Goal: Transaction & Acquisition: Register for event/course

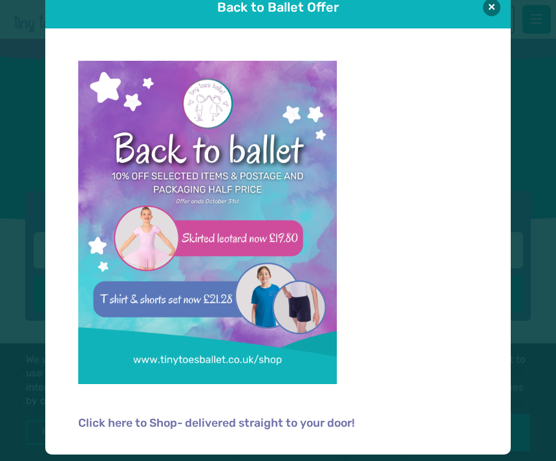
scroll to position [26, 0]
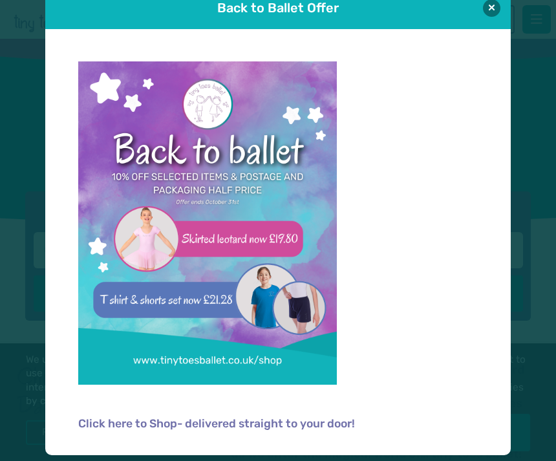
click at [496, 11] on button at bounding box center [491, 7] width 17 height 17
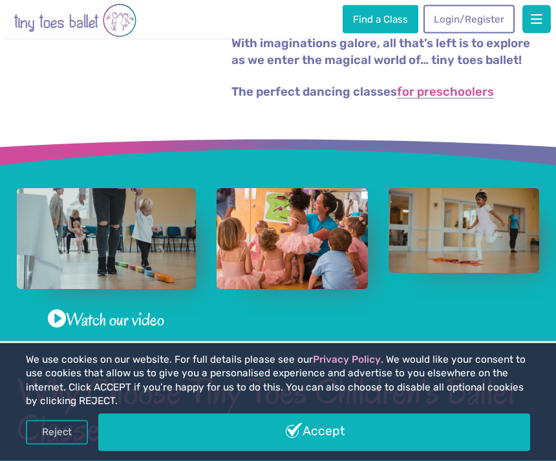
scroll to position [393, 0]
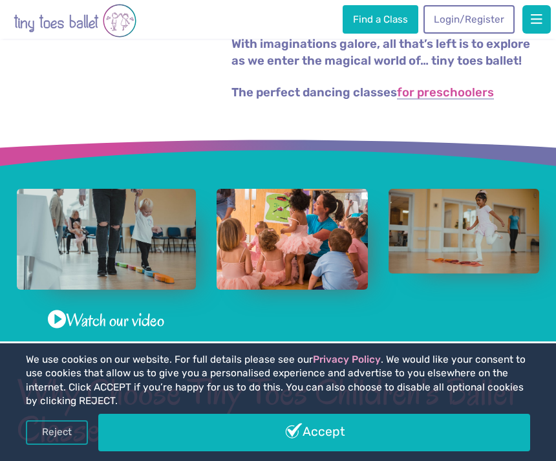
click at [69, 444] on link "Reject" at bounding box center [57, 432] width 62 height 25
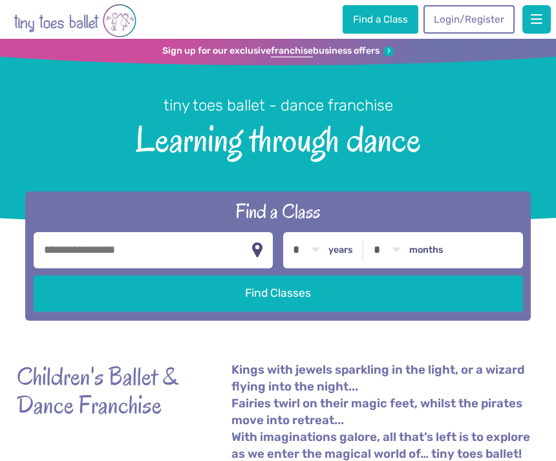
click at [255, 260] on button "button" at bounding box center [257, 250] width 13 height 25
click at [69, 267] on input "**********" at bounding box center [154, 250] width 240 height 36
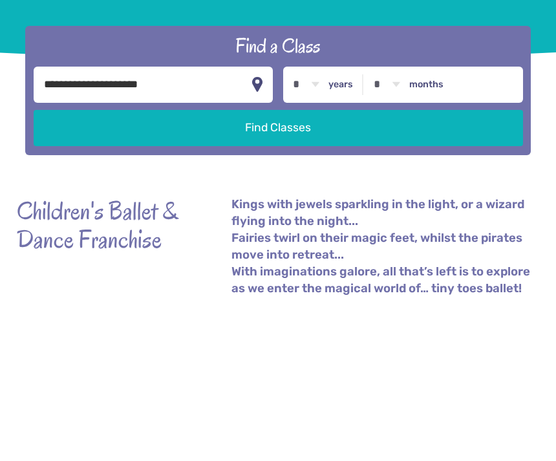
click at [174, 232] on input "**********" at bounding box center [154, 250] width 240 height 36
type input "*"
click at [91, 232] on input "text" at bounding box center [154, 250] width 240 height 36
type input "*********"
click at [314, 232] on select "* * * * * * * * * * ** ** **" at bounding box center [306, 250] width 40 height 36
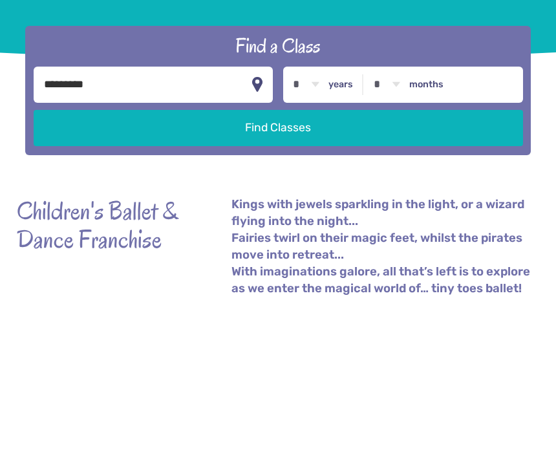
scroll to position [165, 0]
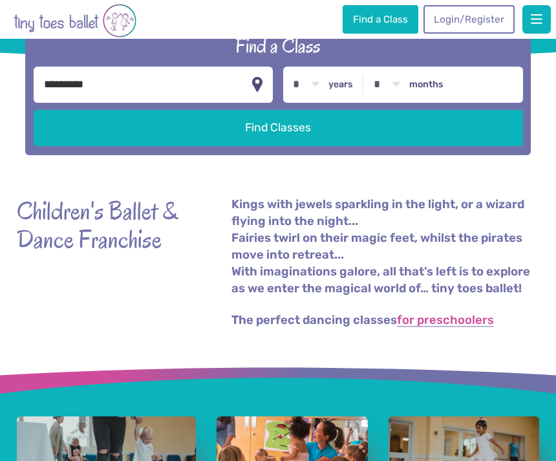
select select "*"
click at [271, 139] on button "Find Classes" at bounding box center [278, 128] width 489 height 36
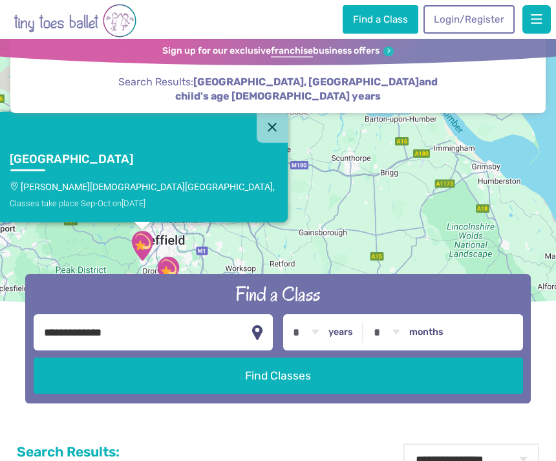
click at [147, 207] on div "Classes take place Sep-Oct on Saturday" at bounding box center [143, 203] width 266 height 10
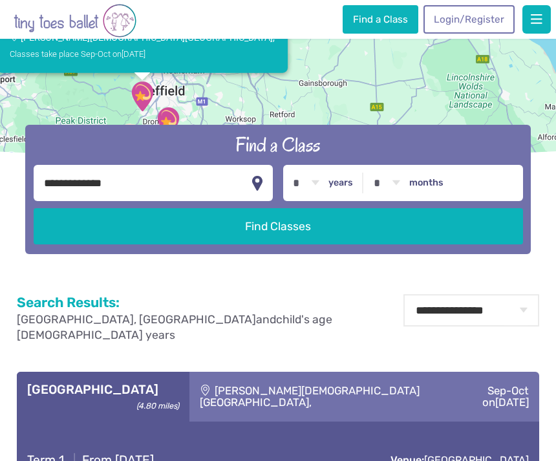
scroll to position [149, 0]
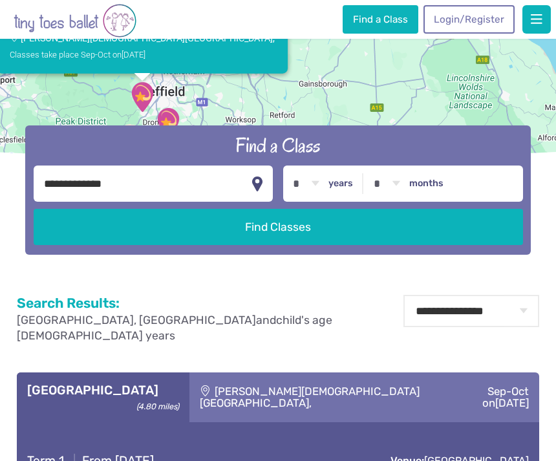
click at [284, 245] on button "Find Classes" at bounding box center [278, 227] width 489 height 36
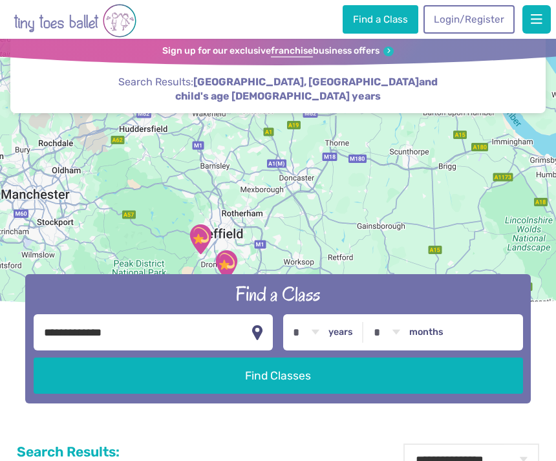
click at [361, 269] on div at bounding box center [278, 177] width 556 height 277
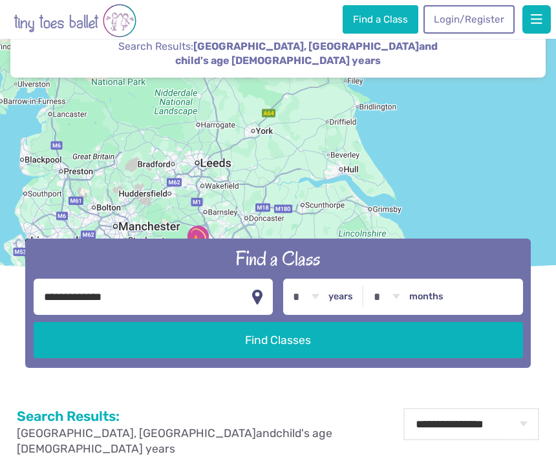
scroll to position [36, 0]
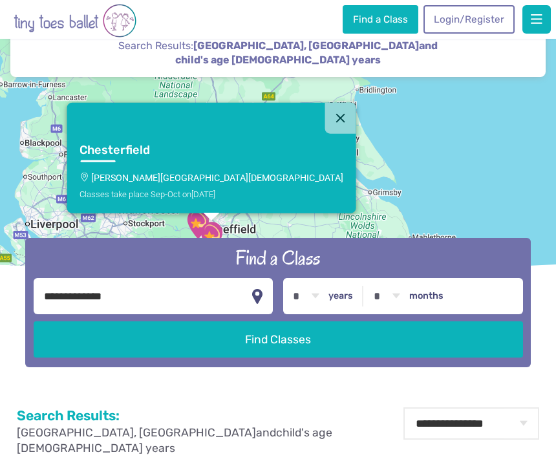
click at [324, 134] on button "Close" at bounding box center [339, 118] width 31 height 31
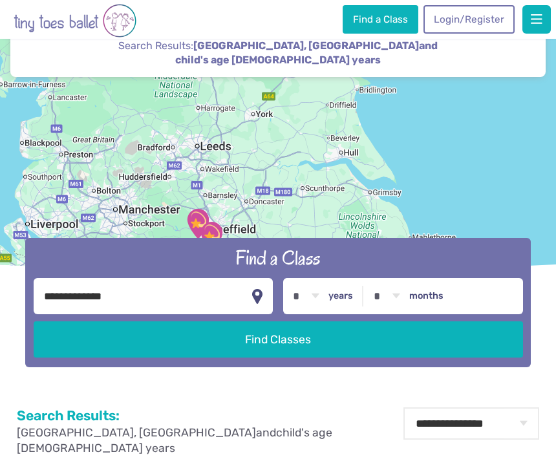
click at [381, 19] on link "Find a Class" at bounding box center [379, 19] width 75 height 28
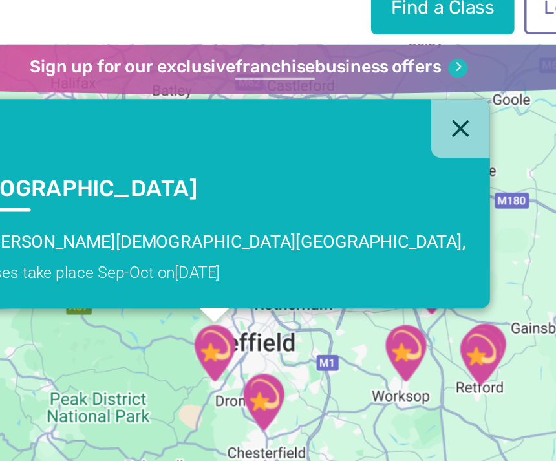
click at [127, 158] on div "Classes take place Sep-Oct on Saturday" at bounding box center [260, 159] width 266 height 10
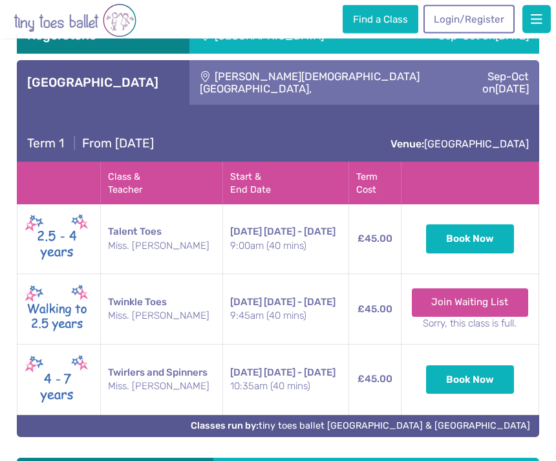
scroll to position [3393, 0]
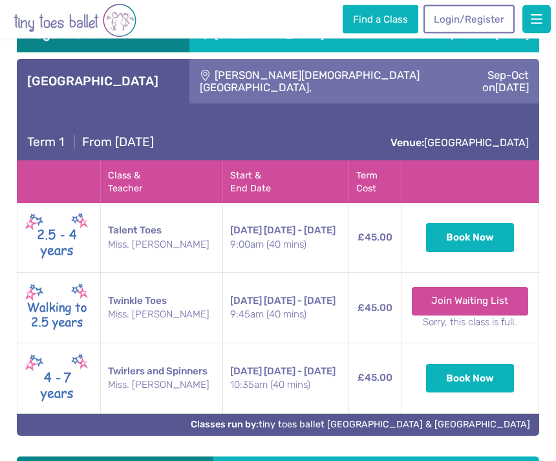
click at [88, 281] on img at bounding box center [57, 308] width 65 height 55
click at [338, 308] on small "9:45am (40 mins)" at bounding box center [285, 315] width 110 height 14
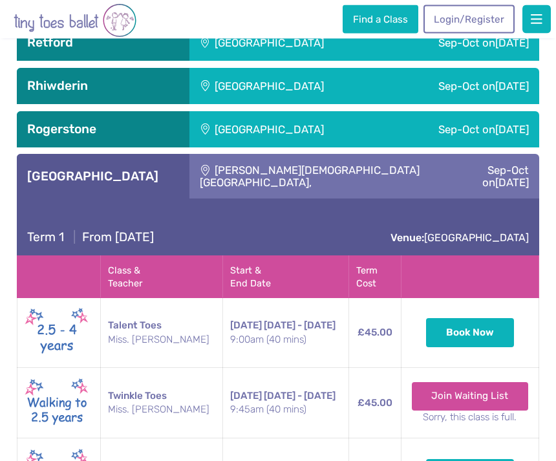
scroll to position [3314, 0]
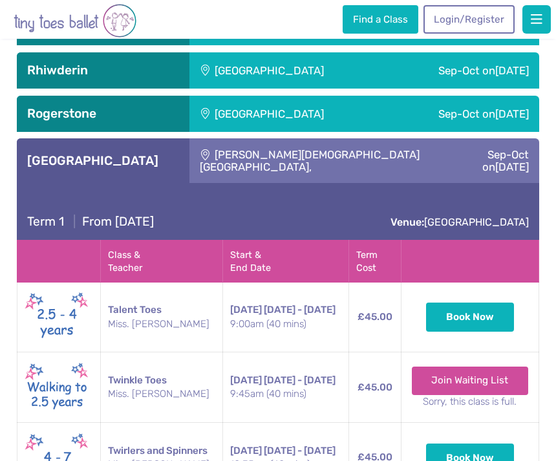
click at [157, 368] on td "Twinkle Toes Miss. Nikki" at bounding box center [161, 387] width 122 height 70
click at [469, 366] on link "Join Waiting List" at bounding box center [470, 380] width 117 height 28
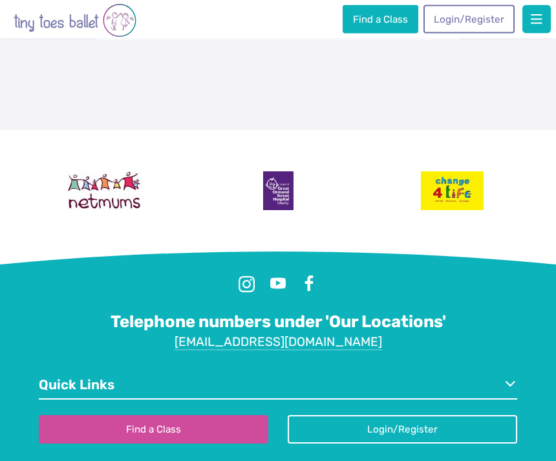
scroll to position [474, 0]
click at [172, 424] on link "Find a Class" at bounding box center [153, 429] width 229 height 28
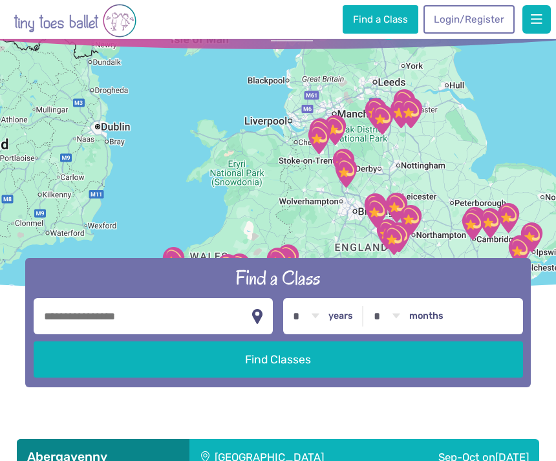
click at [114, 334] on input "text" at bounding box center [154, 316] width 240 height 36
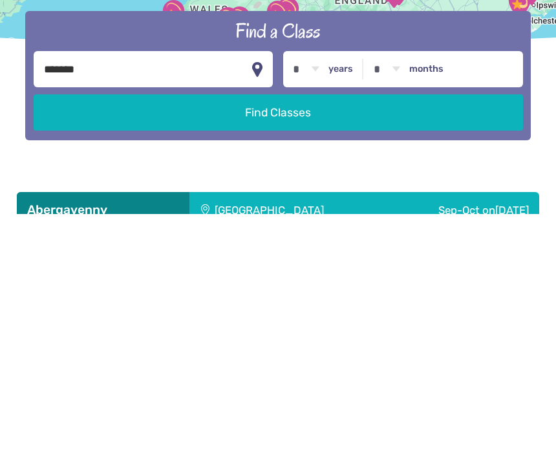
type input "*******"
click at [322, 298] on select "* * * * * * * * * * ** ** **" at bounding box center [306, 316] width 40 height 36
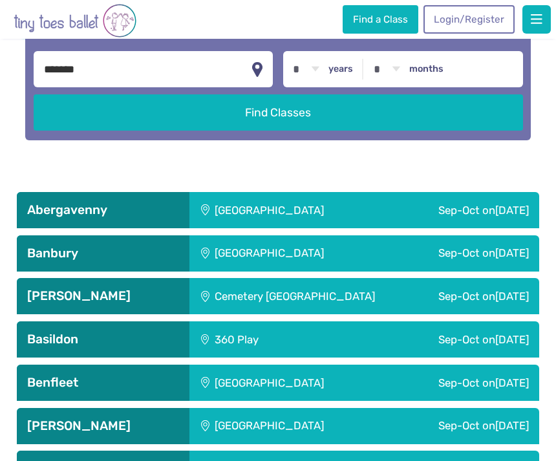
select select "*"
click at [289, 131] on button "Find Classes" at bounding box center [278, 112] width 489 height 36
